Goal: Connect with others: Connect with other users

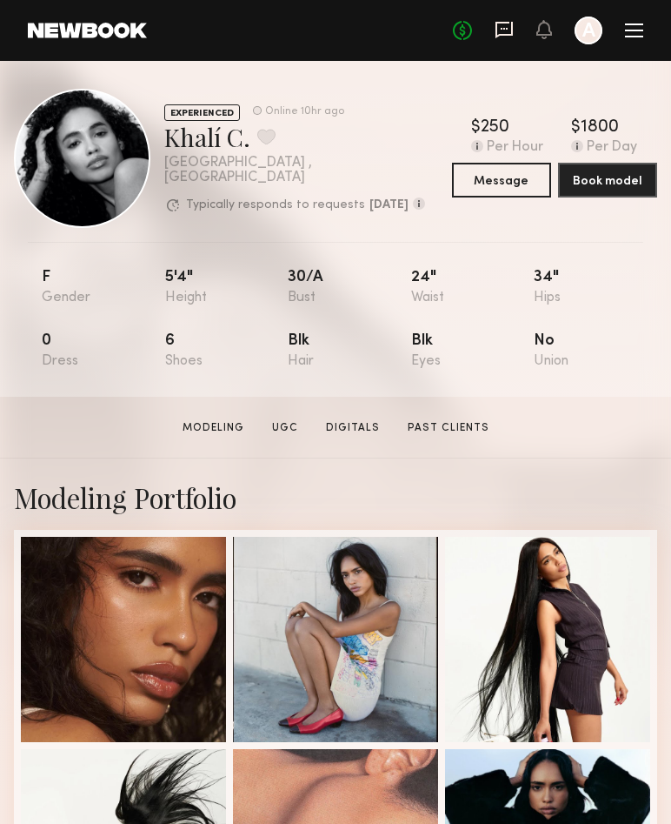
click at [511, 34] on icon at bounding box center [504, 30] width 17 height 17
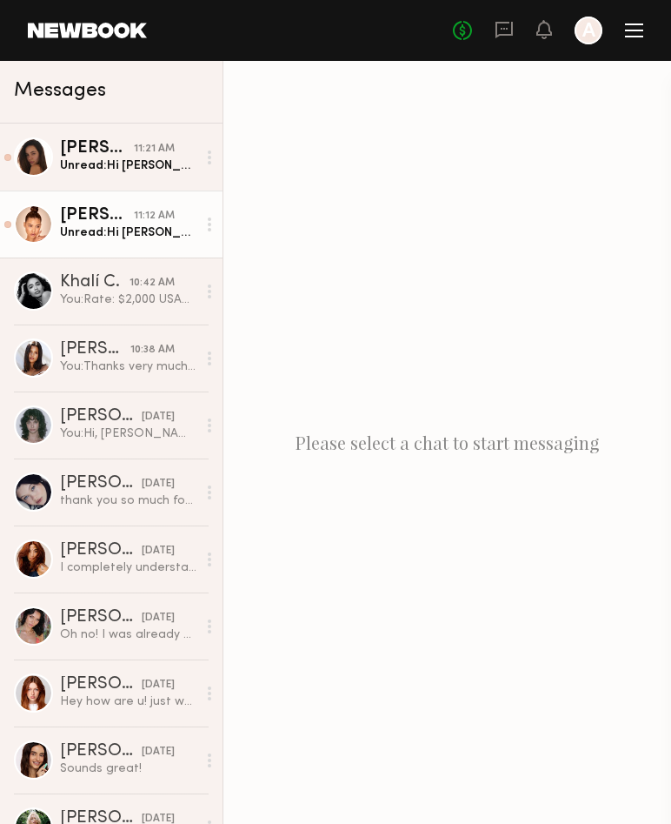
click at [126, 211] on div "[PERSON_NAME]" at bounding box center [97, 215] width 74 height 17
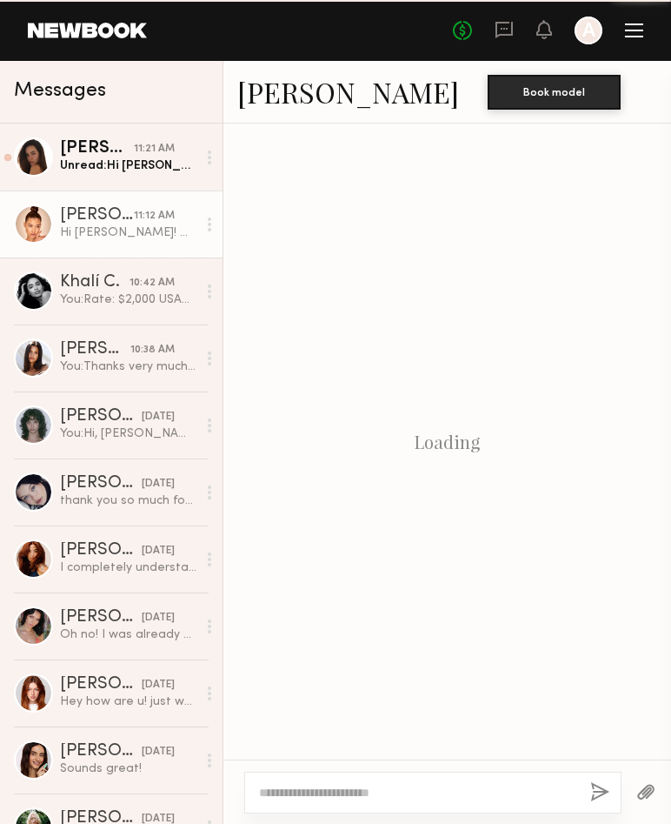
scroll to position [518, 0]
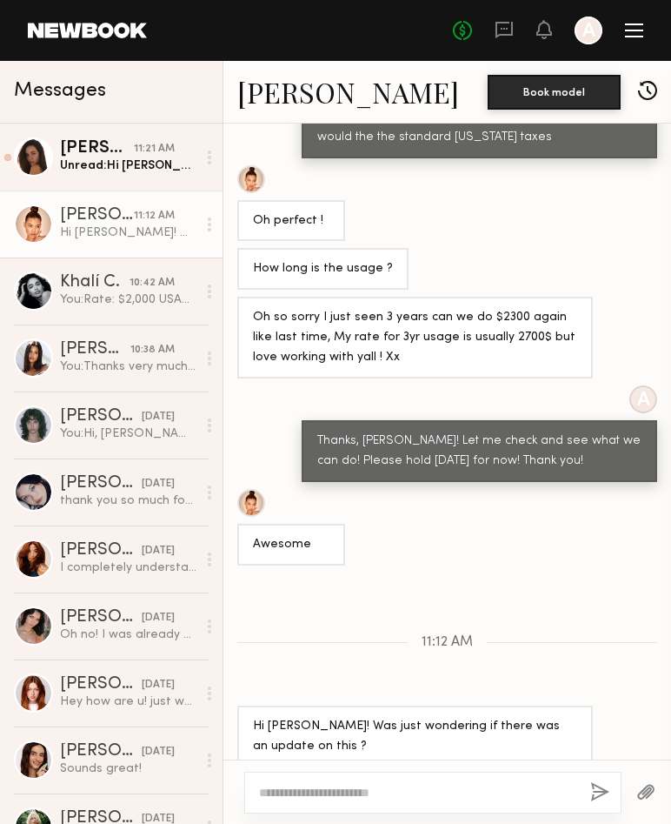
click at [400, 792] on textarea at bounding box center [417, 792] width 317 height 17
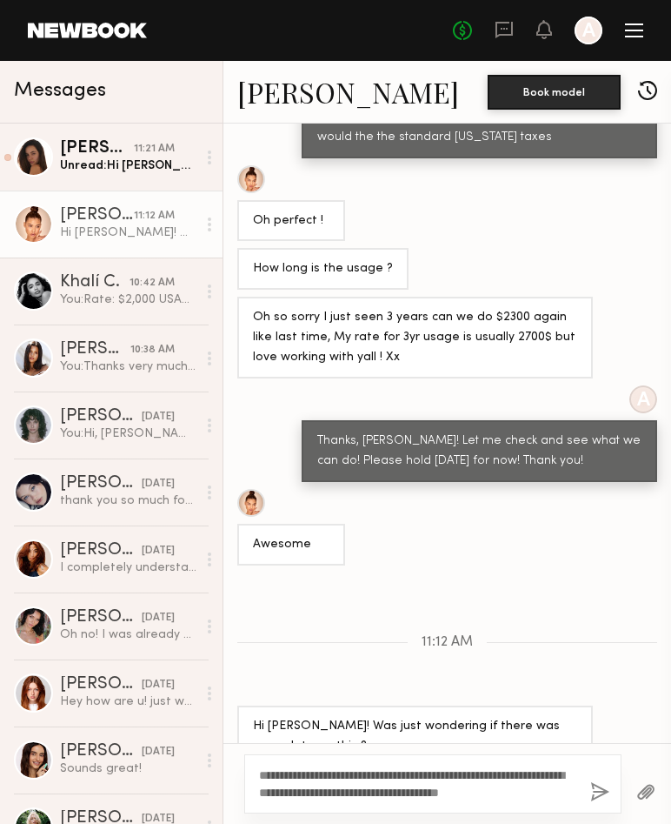
type textarea "**********"
click at [602, 791] on button "button" at bounding box center [600, 793] width 19 height 22
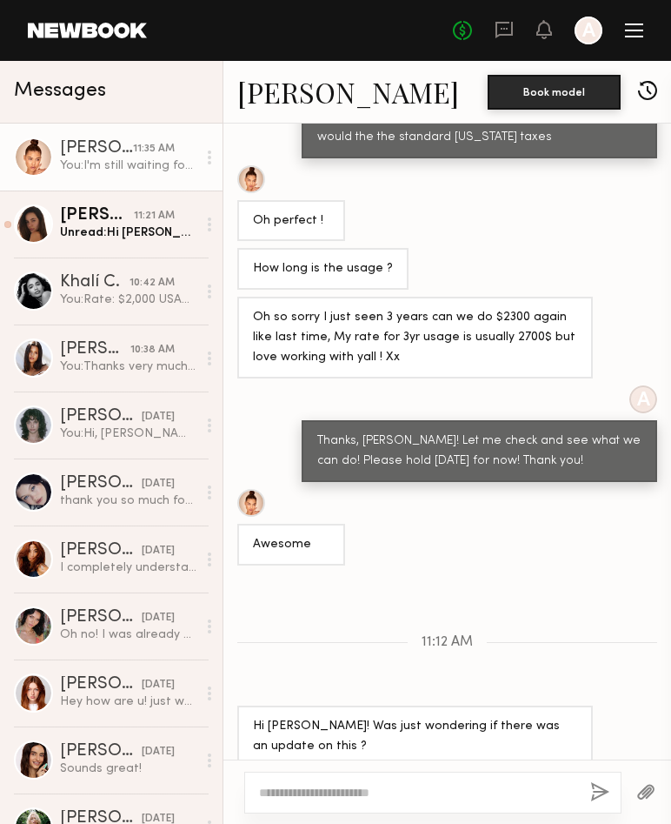
scroll to position [718, 0]
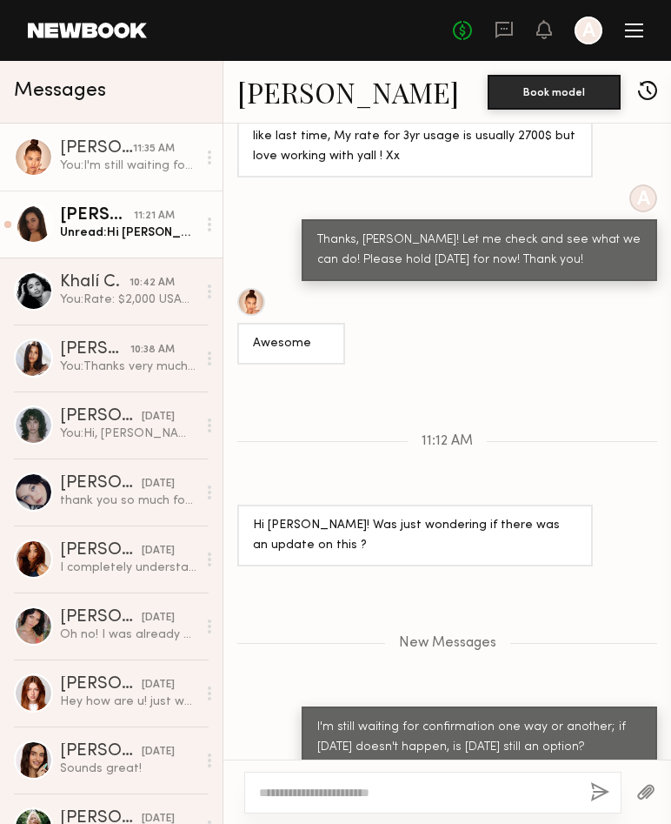
click at [112, 230] on div "Unread: Hi [PERSON_NAME] nice to E meet you!unfortunately I am unable to take a…" at bounding box center [128, 232] width 137 height 17
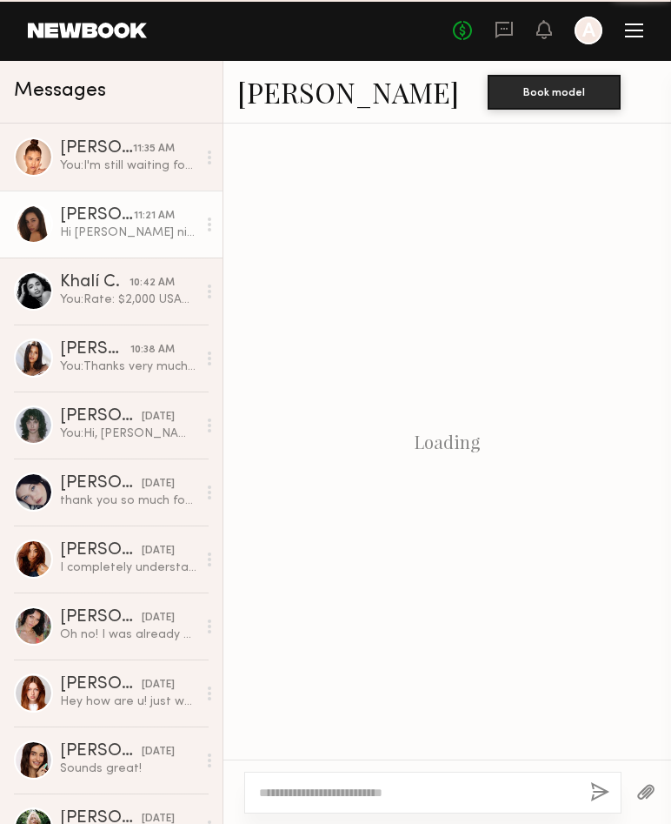
scroll to position [602, 0]
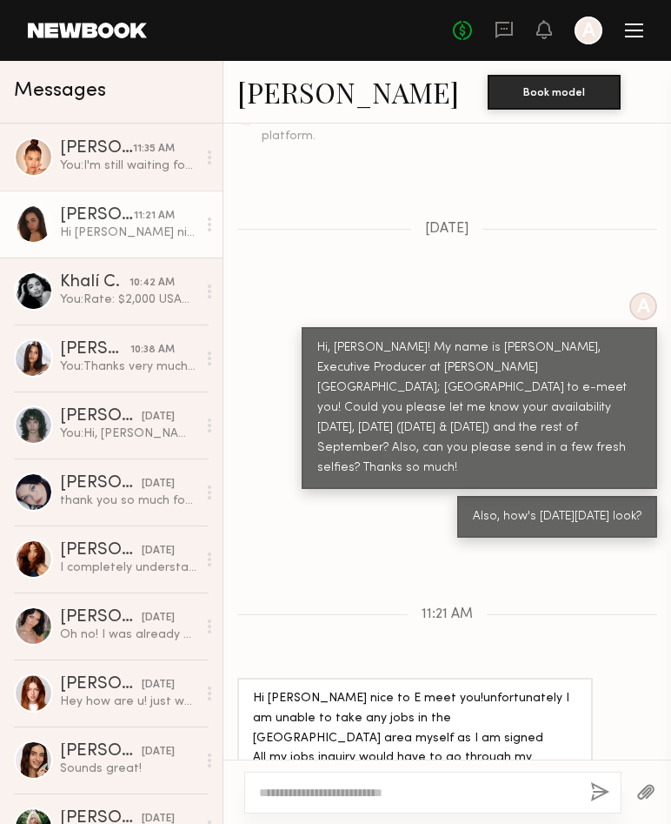
click at [421, 790] on textarea at bounding box center [417, 792] width 317 height 17
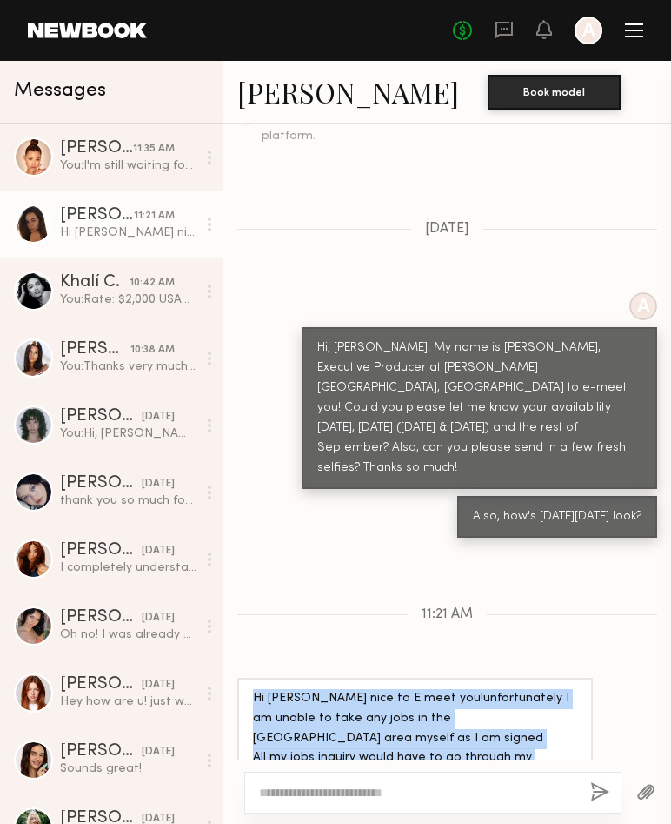
drag, startPoint x: 458, startPoint y: 725, endPoint x: 227, endPoint y: 652, distance: 242.4
click at [227, 678] on div "Hi [PERSON_NAME] nice to E meet you!unfortunately I am unable to take any jobs …" at bounding box center [448, 749] width 448 height 142
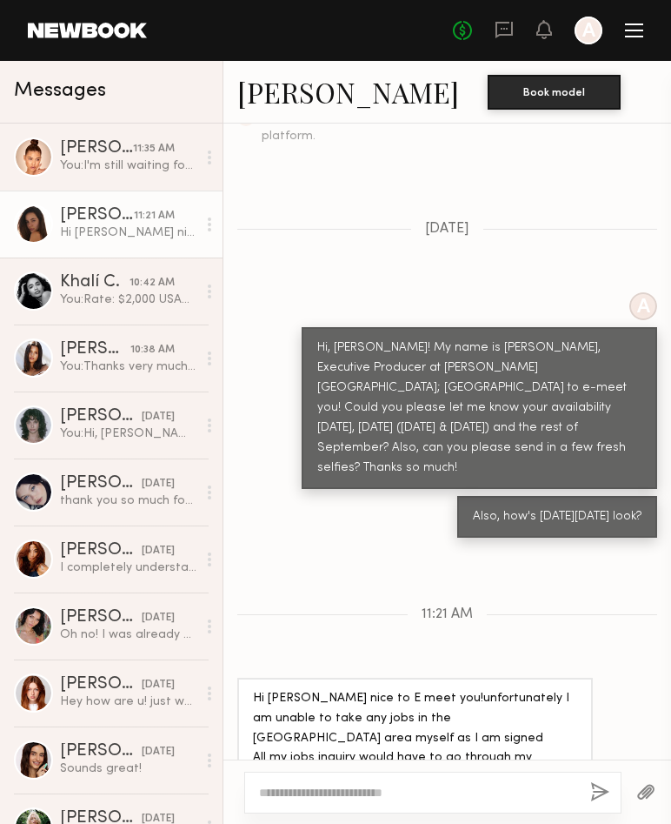
click at [296, 788] on textarea at bounding box center [417, 792] width 317 height 17
click at [478, 778] on div at bounding box center [432, 792] width 377 height 42
click at [405, 803] on div at bounding box center [432, 792] width 377 height 42
click at [406, 793] on textarea at bounding box center [417, 792] width 317 height 17
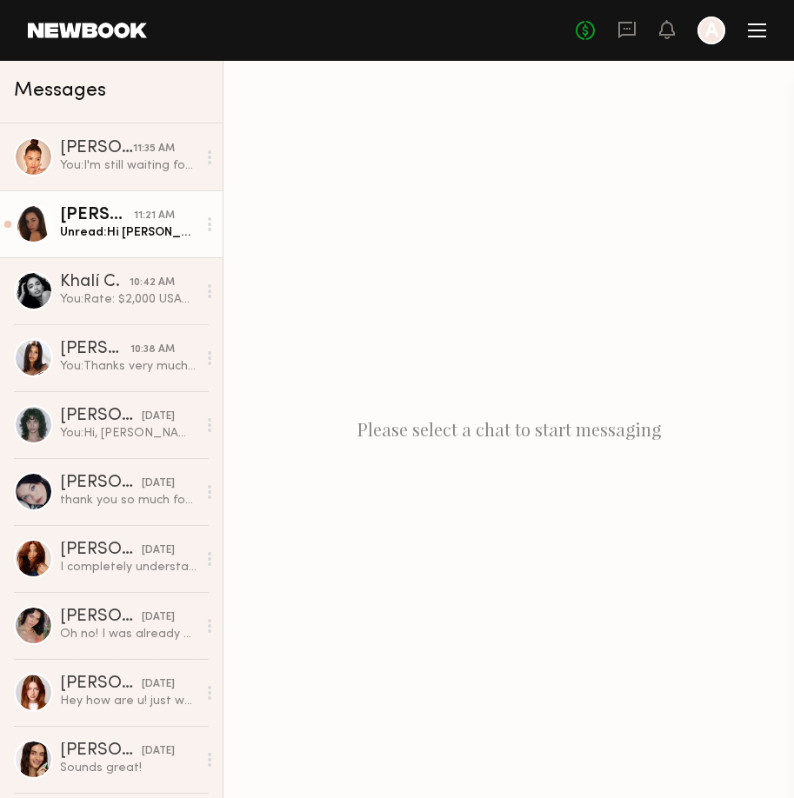
click at [126, 231] on div "Unread: Hi [PERSON_NAME] nice to E meet you!unfortunately I am unable to take a…" at bounding box center [128, 232] width 137 height 17
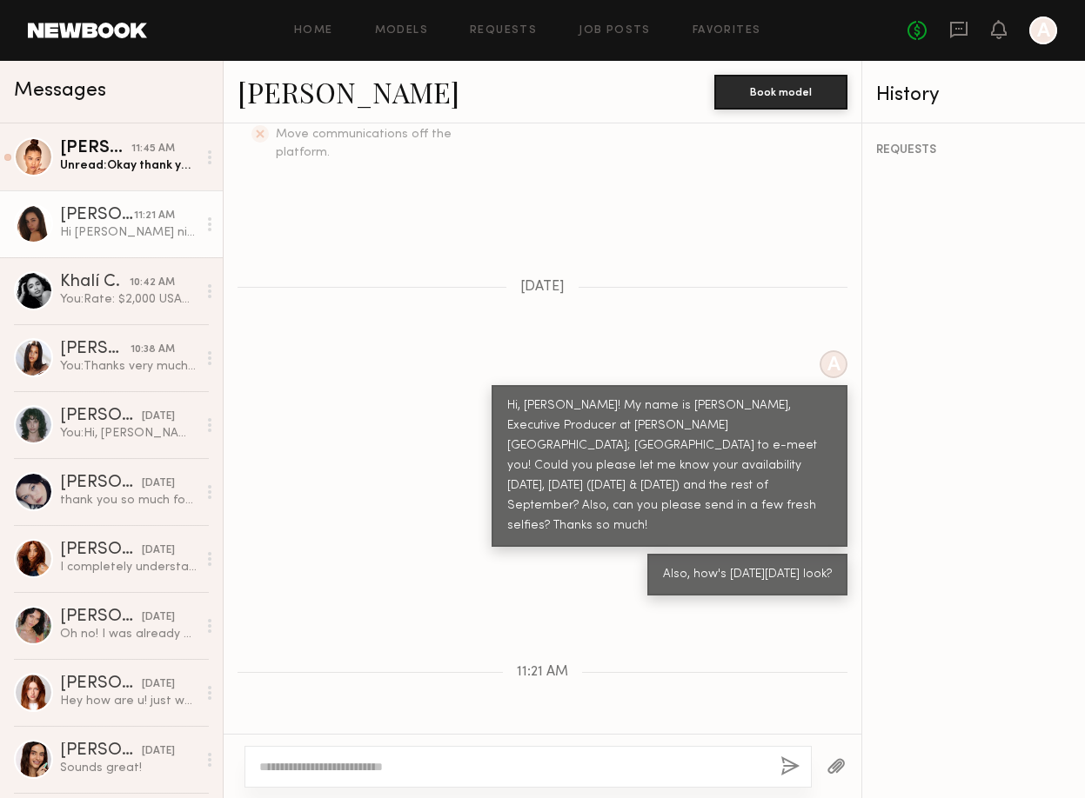
scroll to position [711, 0]
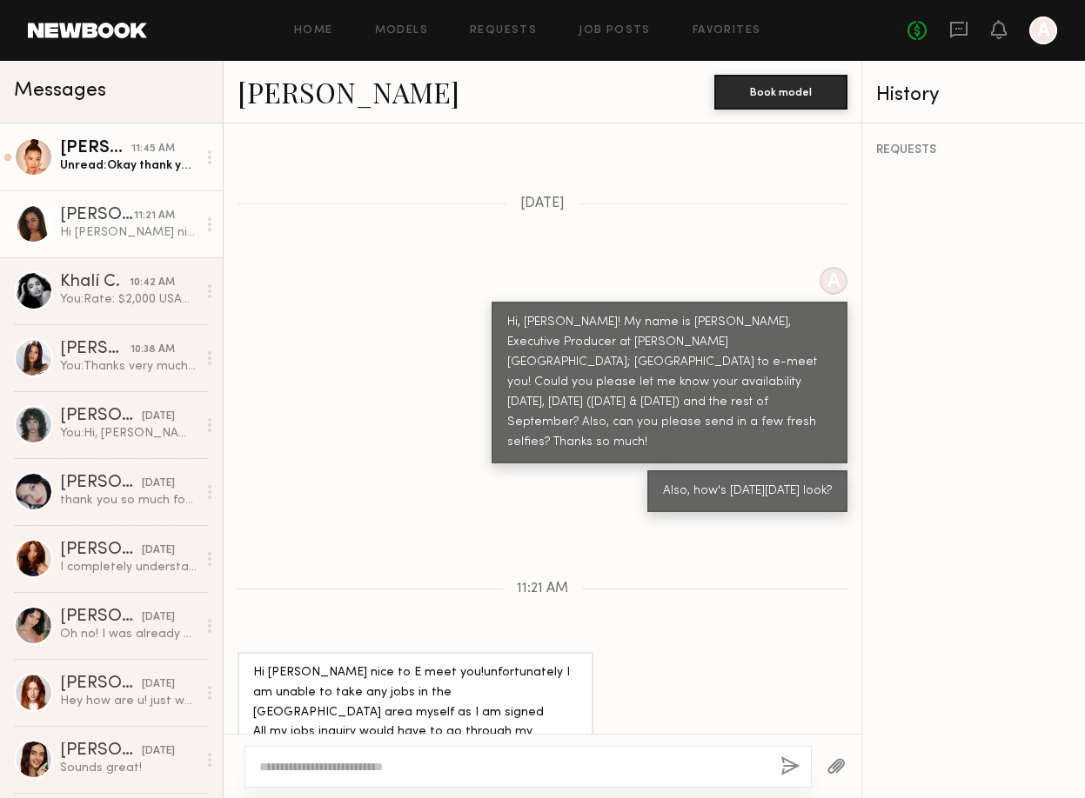
click at [144, 150] on div "11:45 AM" at bounding box center [152, 149] width 43 height 17
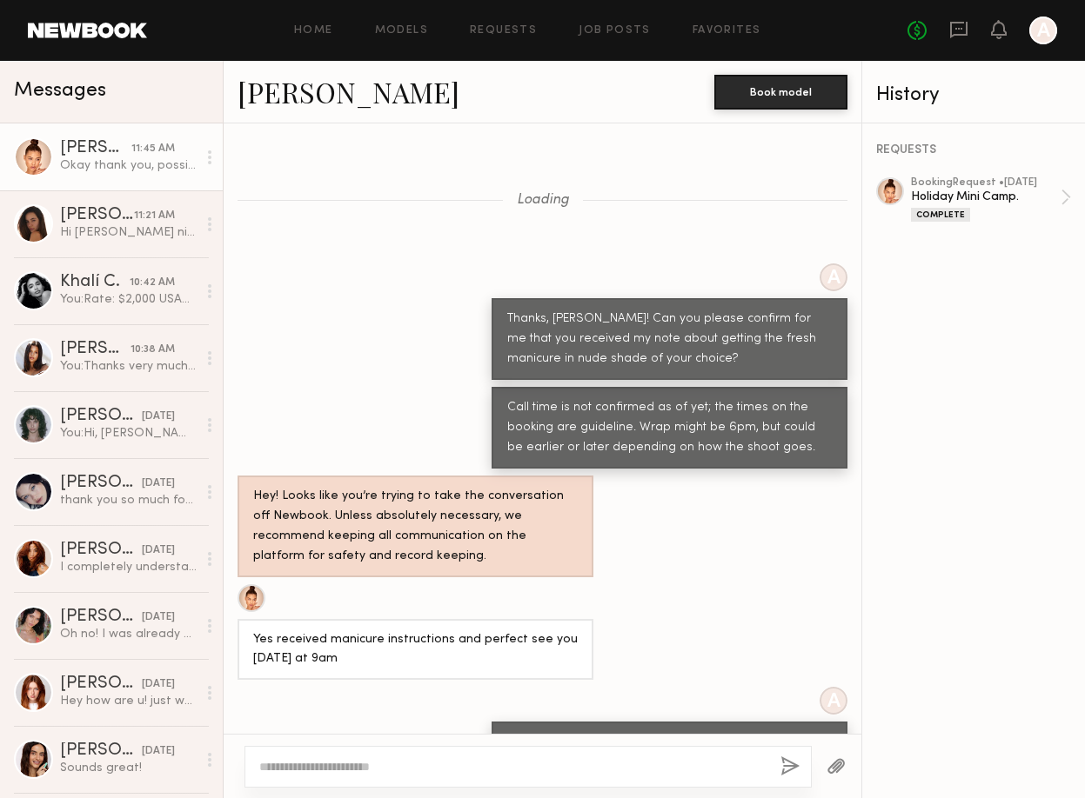
scroll to position [2578, 0]
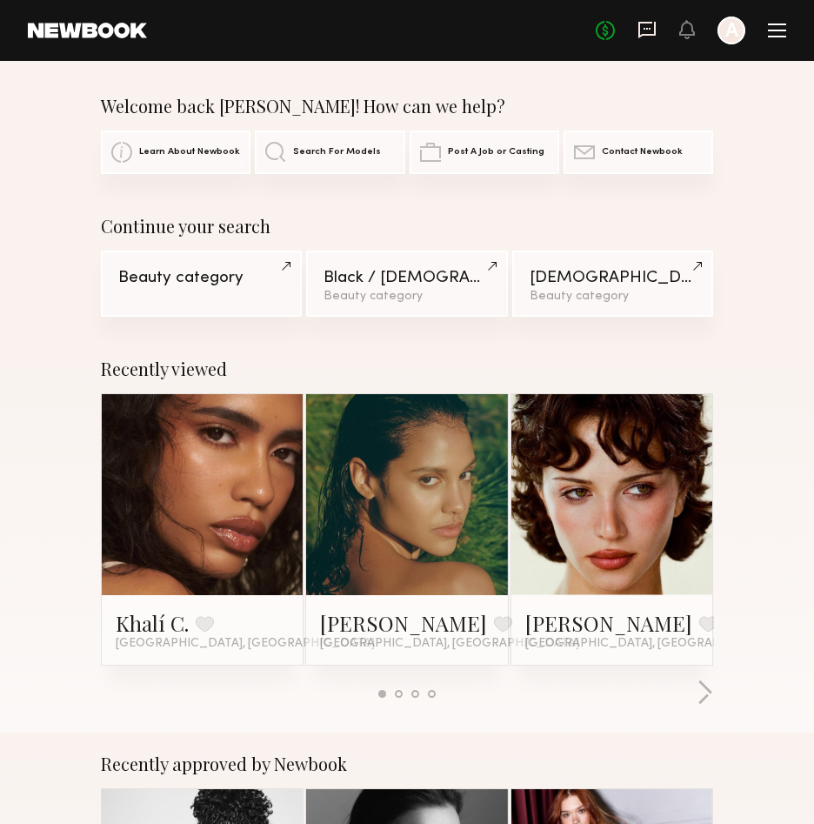
click at [650, 34] on icon at bounding box center [646, 30] width 17 height 17
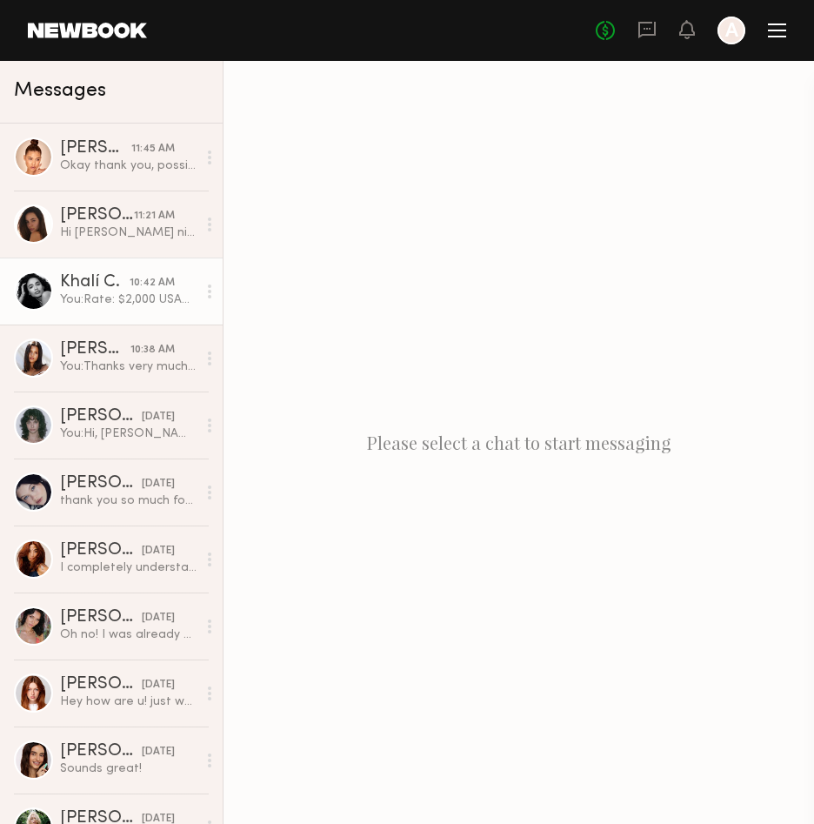
click at [135, 304] on div "You: Rate: $2,000 USAGE: DIGITAL/SOCIAL Digital and social (including paid, app…" at bounding box center [128, 299] width 137 height 17
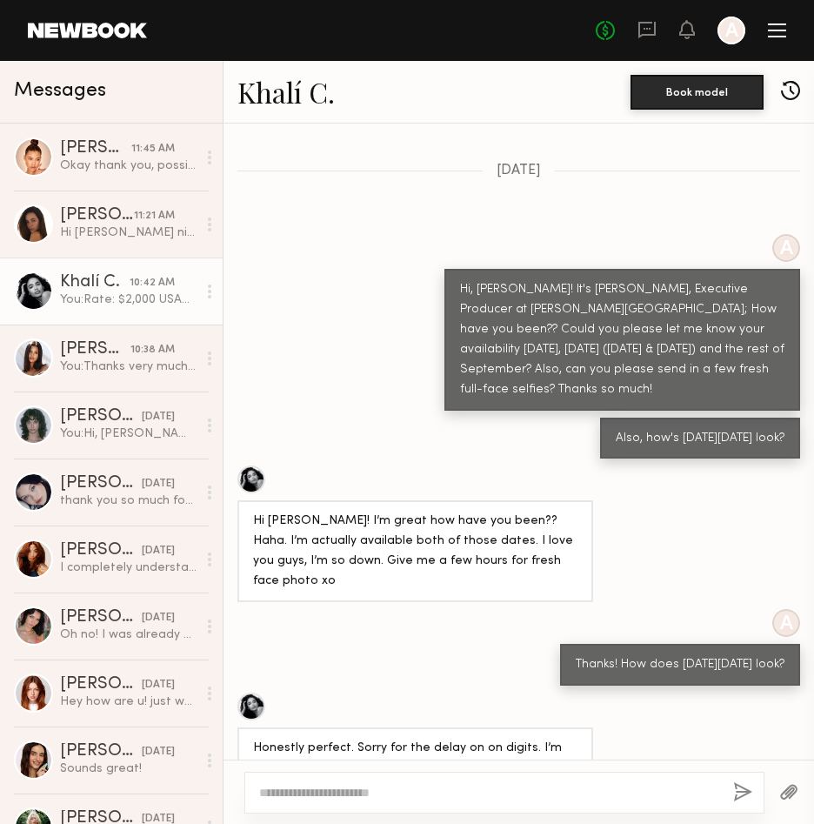
scroll to position [1323, 0]
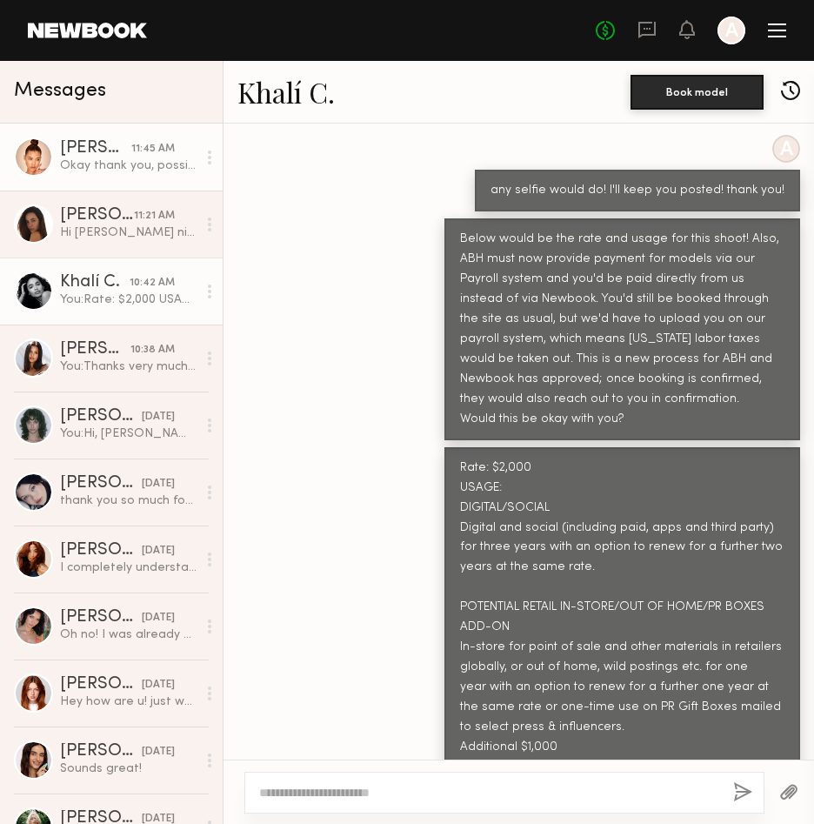
click at [136, 137] on link "Layla P. 11:45 AM Okay thank you, possibly I need to see if my flight is able t…" at bounding box center [111, 157] width 223 height 67
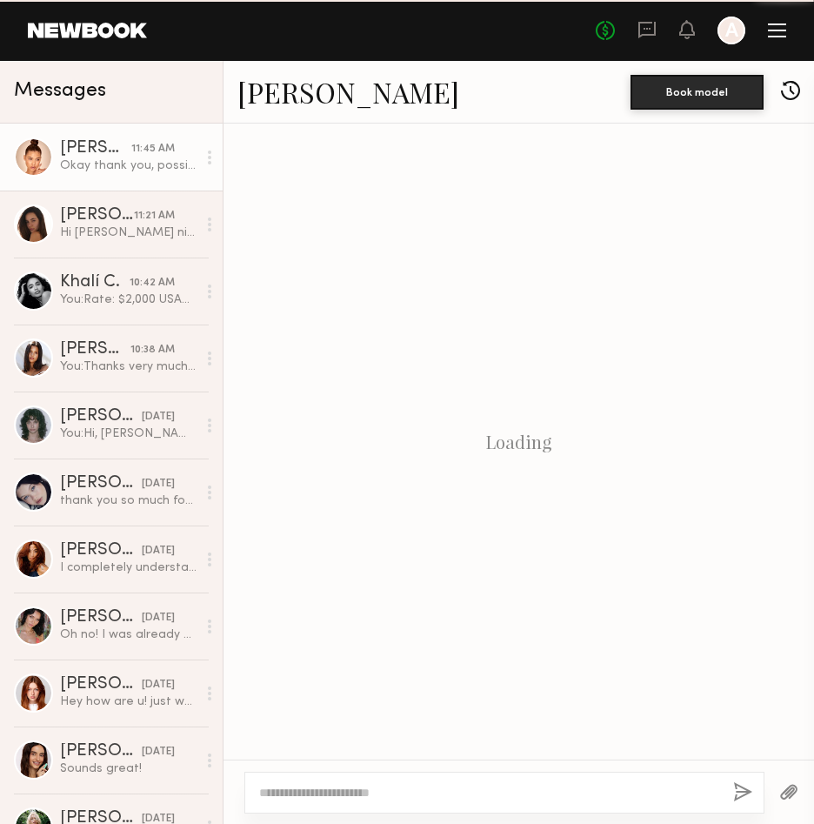
scroll to position [498, 0]
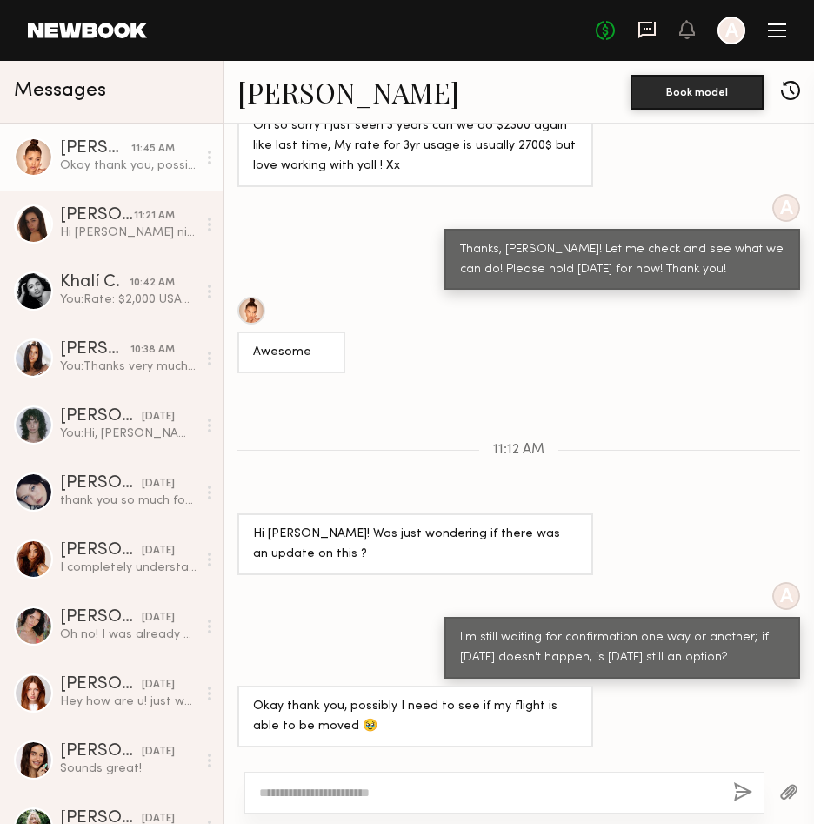
click at [646, 22] on icon at bounding box center [646, 30] width 17 height 17
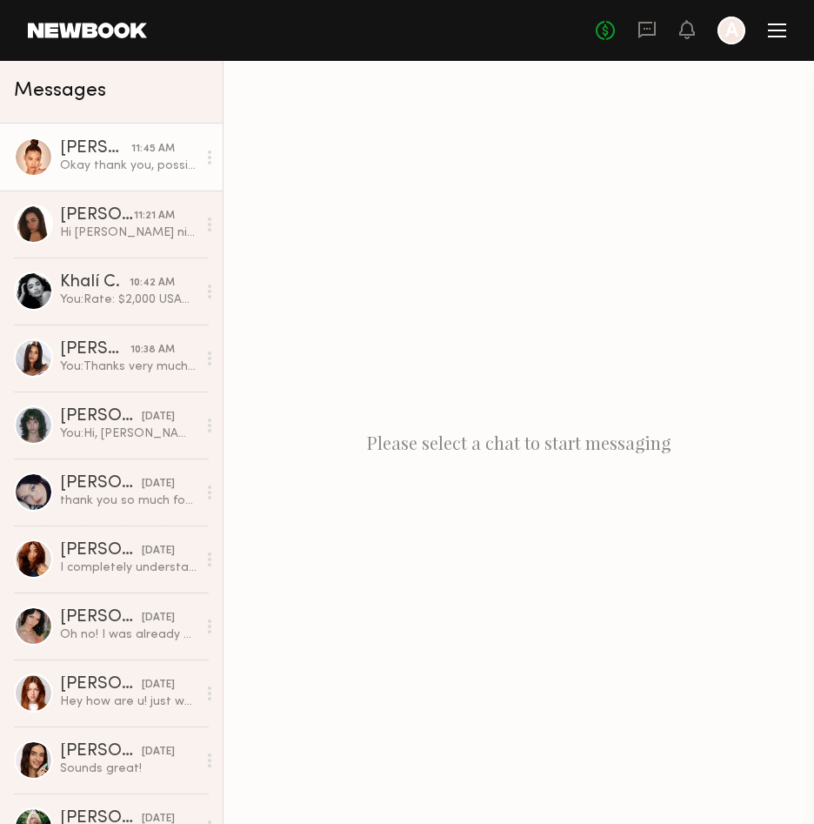
click at [118, 163] on div "Okay thank you, possibly I need to see if my flight is able to be moved 🥹" at bounding box center [128, 165] width 137 height 17
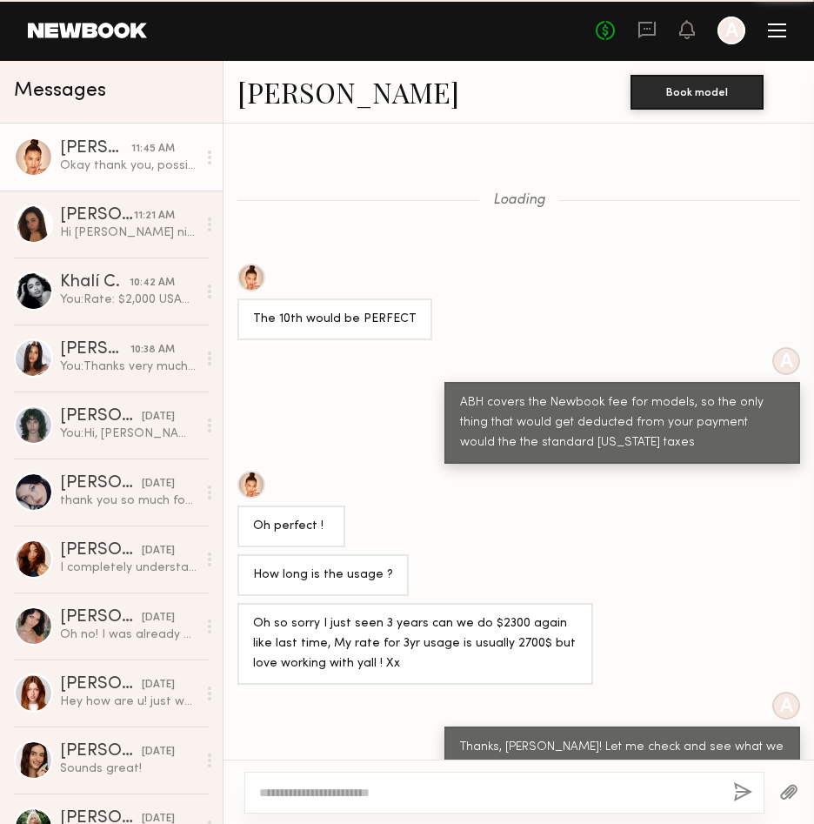
scroll to position [498, 0]
